Goal: Task Accomplishment & Management: Manage account settings

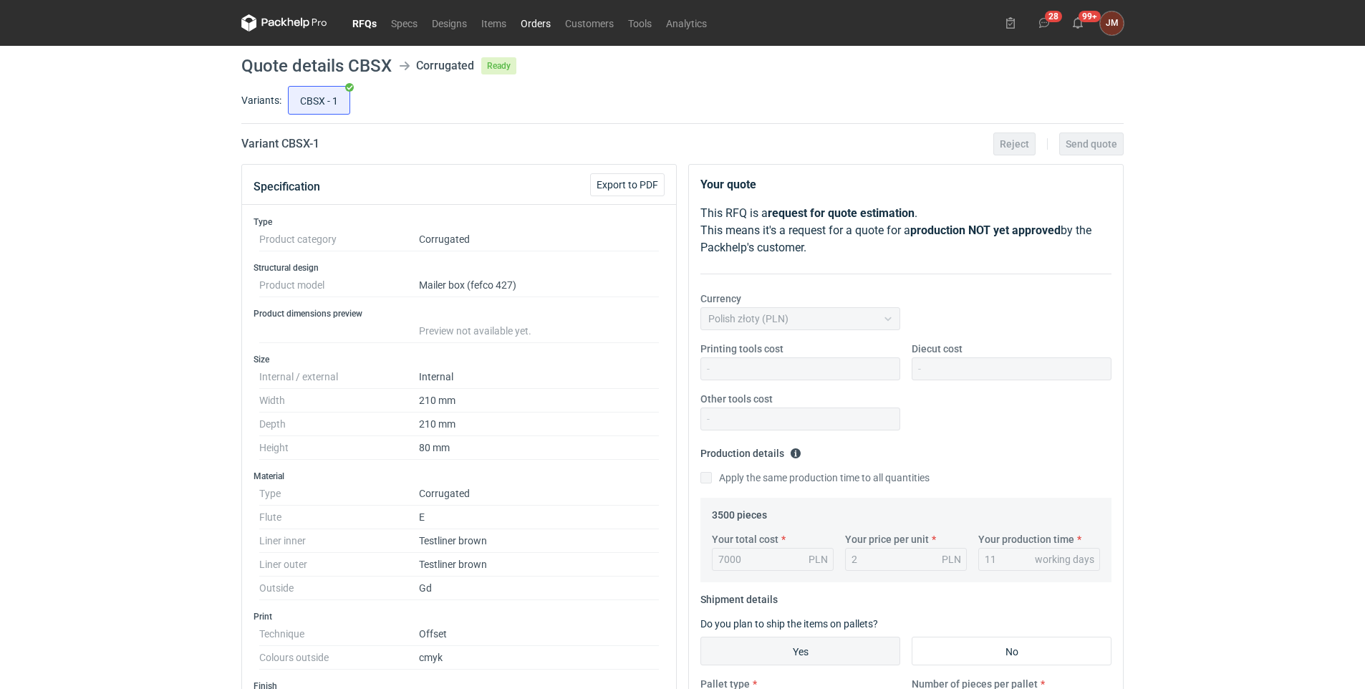
click at [532, 24] on link "Orders" at bounding box center [536, 22] width 44 height 17
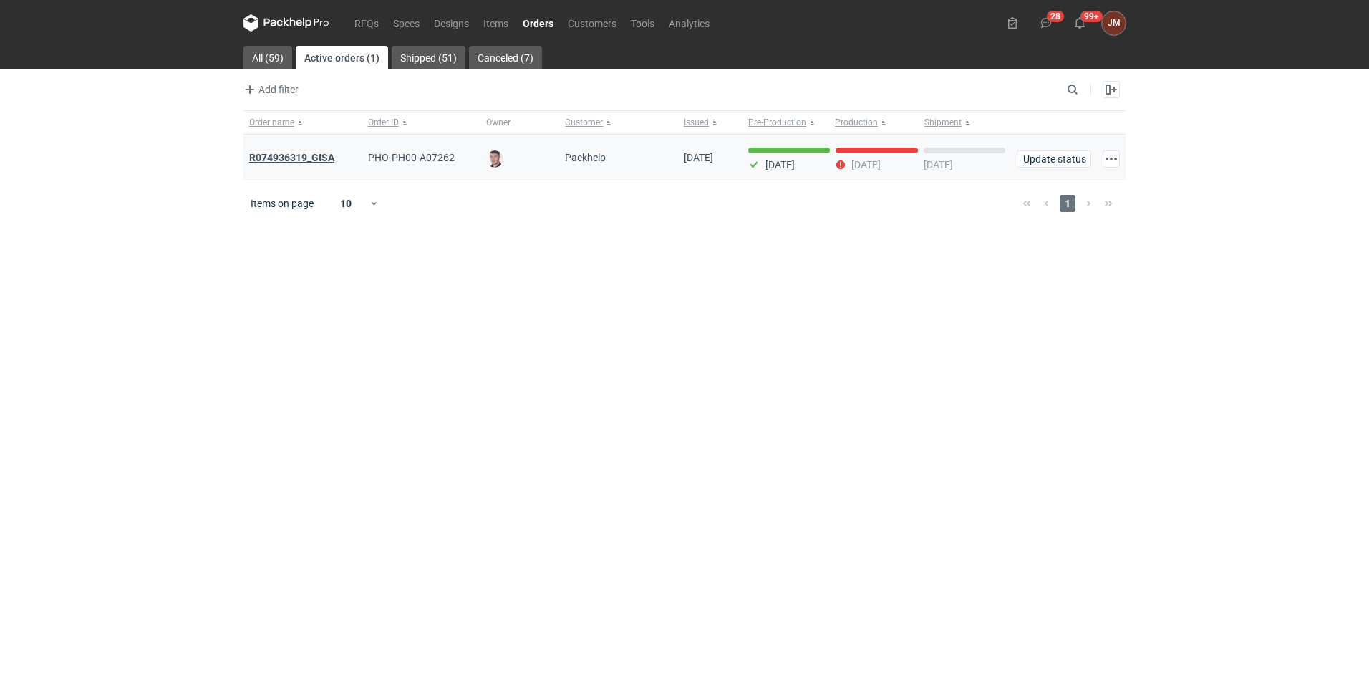
click at [315, 158] on strong "R074936319_GISA" at bounding box center [291, 157] width 85 height 11
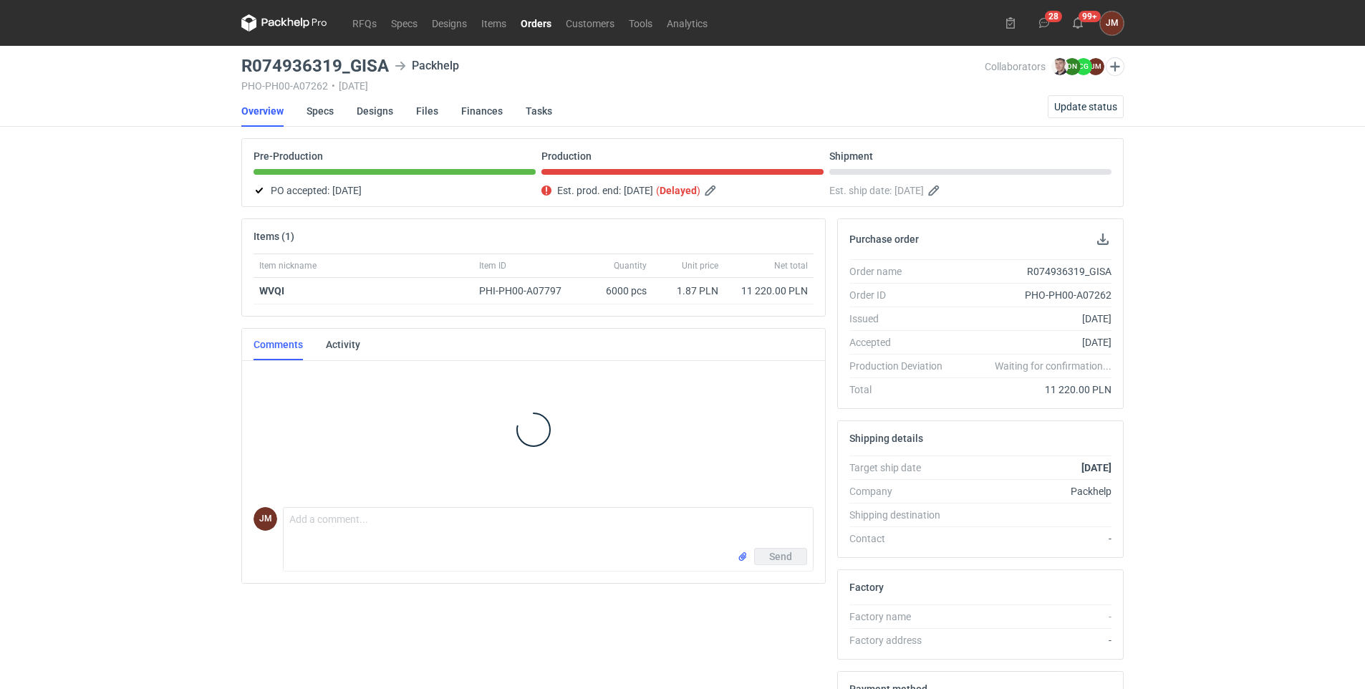
scroll to position [3, 0]
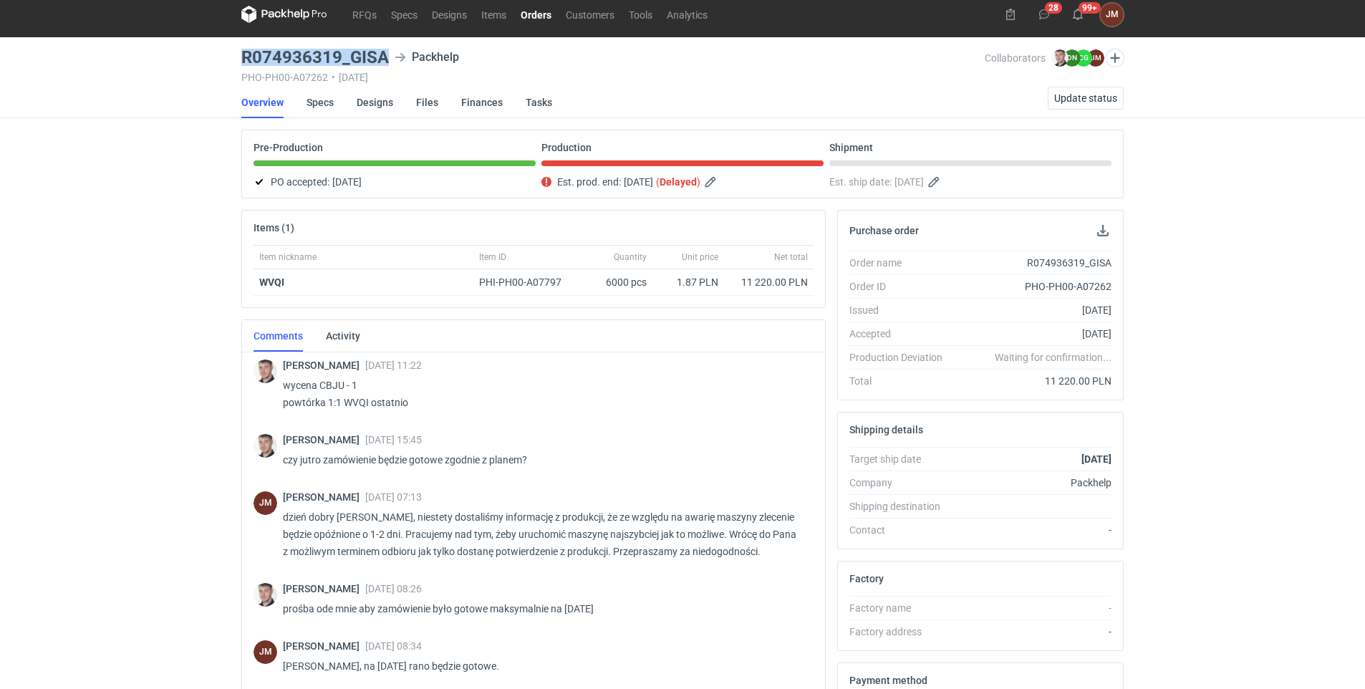
drag, startPoint x: 392, startPoint y: 55, endPoint x: 240, endPoint y: 57, distance: 151.8
click at [240, 57] on main "R074936319_GISA Packhelp PHO-PH00-A07262 • [DATE] Collaborators [PERSON_NAME] D…" at bounding box center [683, 474] width 894 height 874
copy h3 "R074936319_GISA"
click at [1274, 527] on div "RFQs Specs Designs Items Orders Customers Tools Analytics 28 99+ [PERSON_NAME] …" at bounding box center [682, 335] width 1365 height 689
click at [1251, 562] on div "RFQs Specs Designs Items Orders Customers Tools Analytics 28 99+ [PERSON_NAME] …" at bounding box center [682, 335] width 1365 height 689
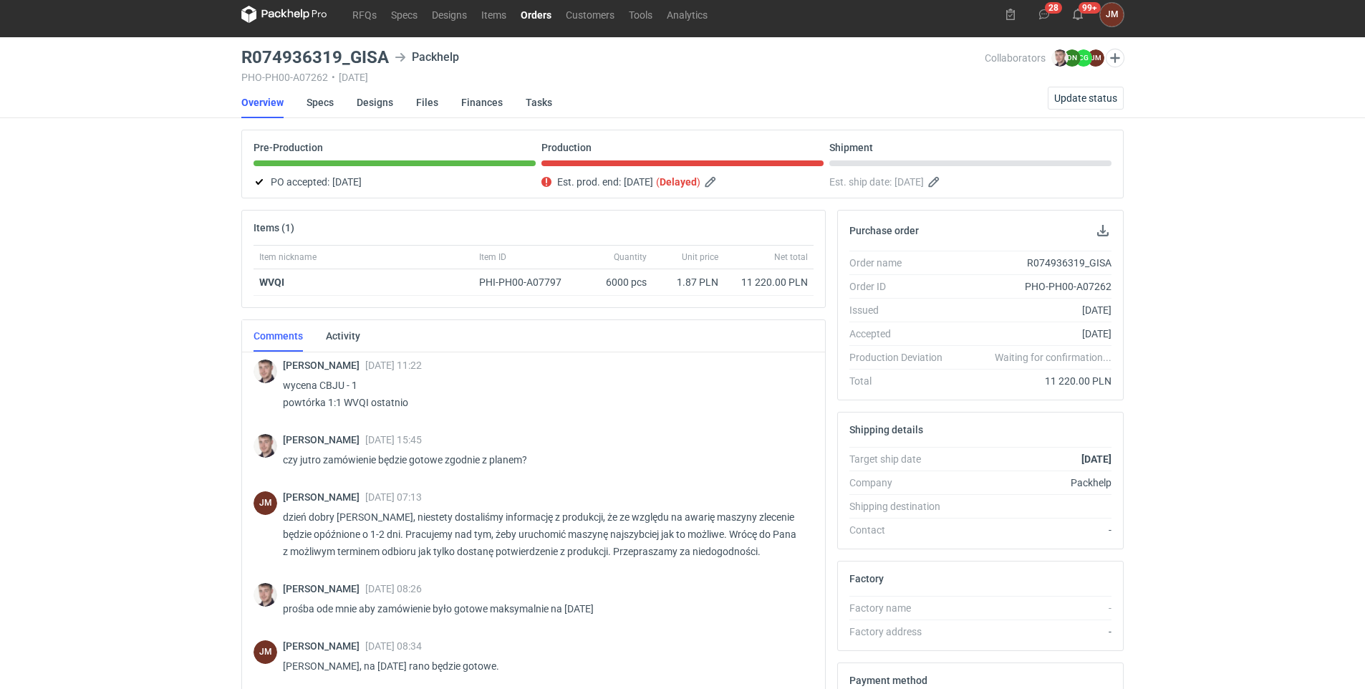
click at [1252, 249] on div "RFQs Specs Designs Items Orders Customers Tools Analytics 28 99+ [PERSON_NAME] …" at bounding box center [682, 335] width 1365 height 689
click at [1265, 352] on div "RFQs Specs Designs Items Orders Customers Tools Analytics 28 99+ [PERSON_NAME] …" at bounding box center [682, 335] width 1365 height 689
click at [1084, 95] on span "Update status" at bounding box center [1085, 98] width 63 height 10
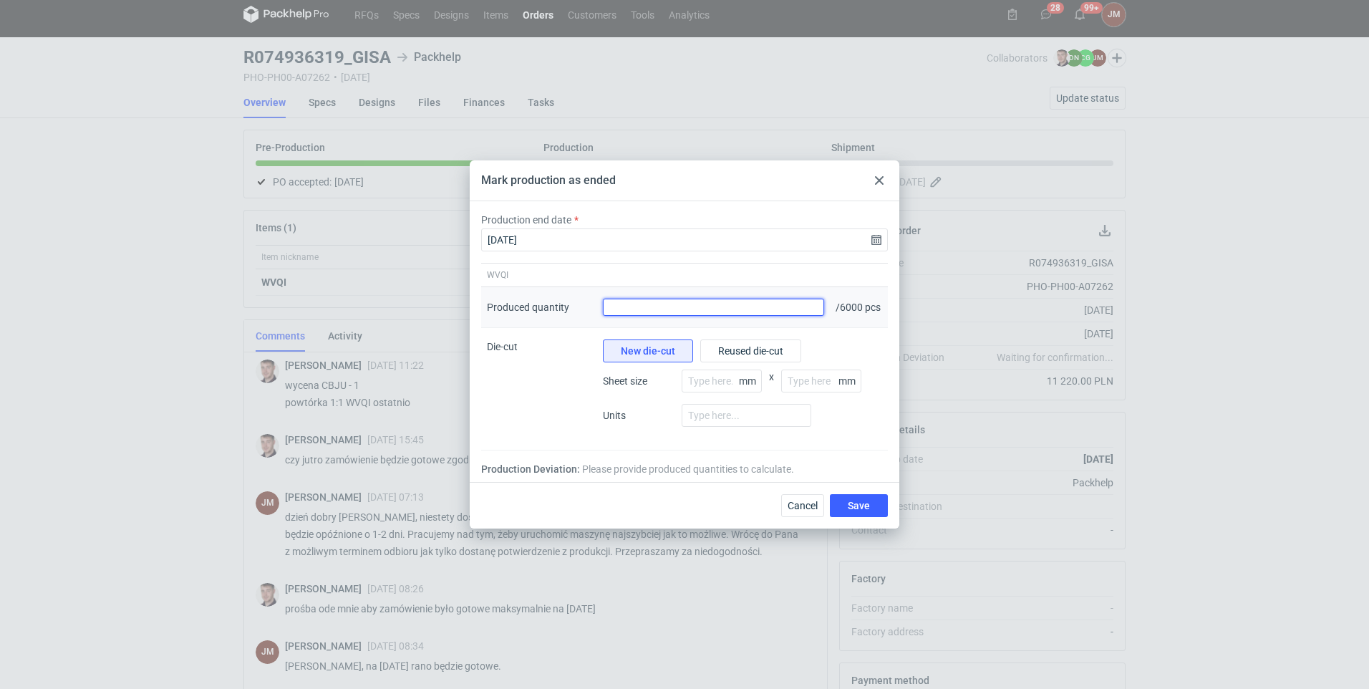
click at [771, 310] on input "Produced quantity" at bounding box center [713, 307] width 221 height 17
type input "6000"
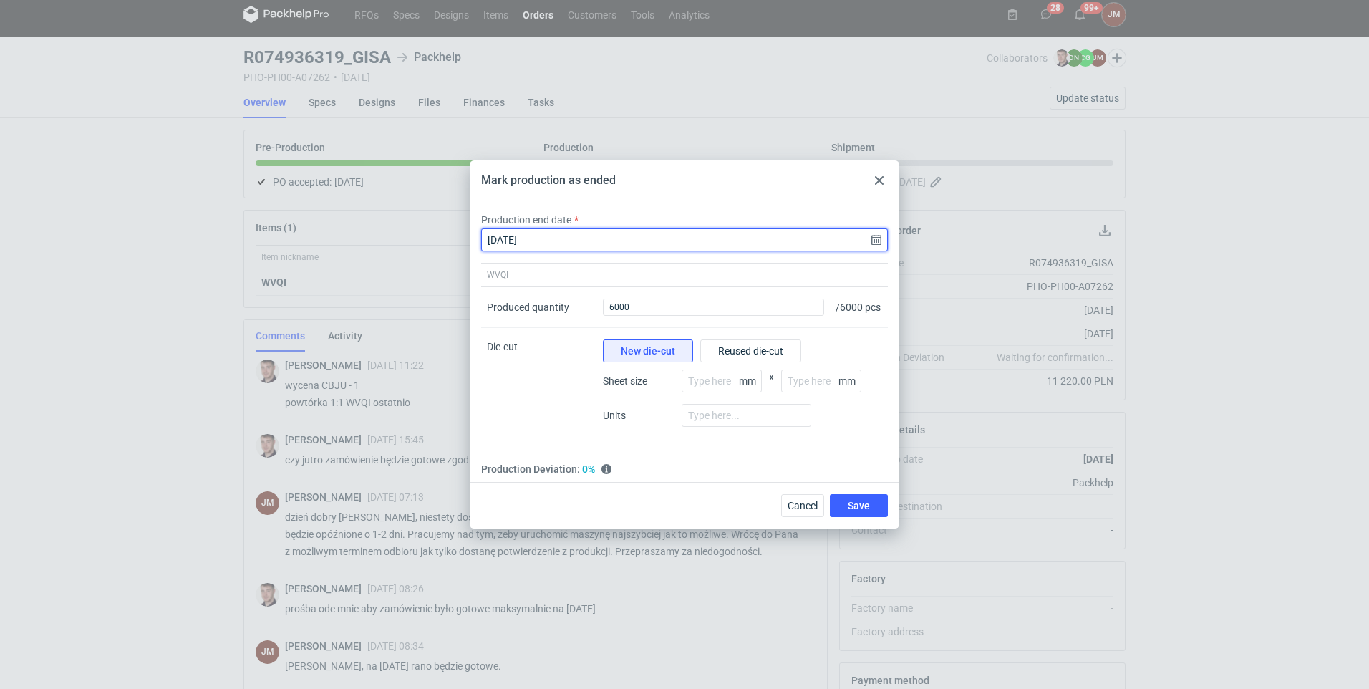
click at [877, 235] on input "[DATE]" at bounding box center [684, 239] width 407 height 23
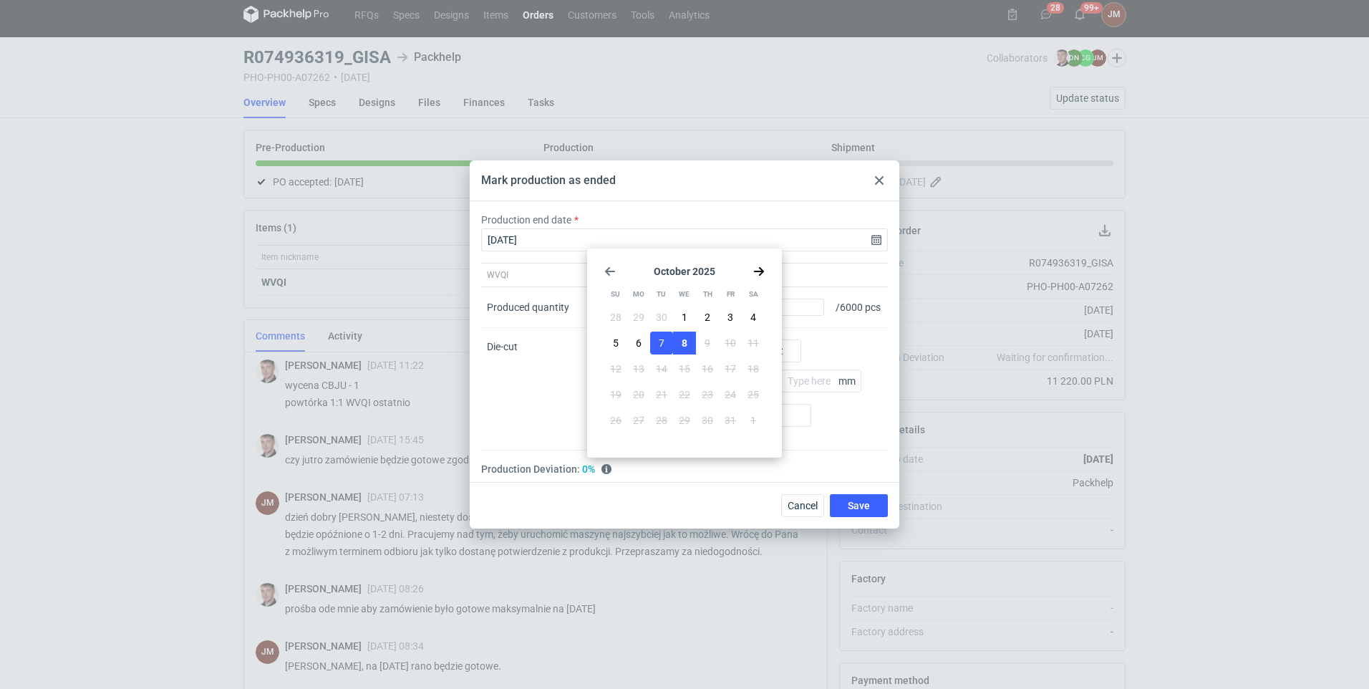
click at [688, 339] on button "8" at bounding box center [684, 343] width 23 height 23
type input "[DATE]"
click at [869, 506] on span "Save" at bounding box center [859, 506] width 22 height 10
